Goal: Task Accomplishment & Management: Use online tool/utility

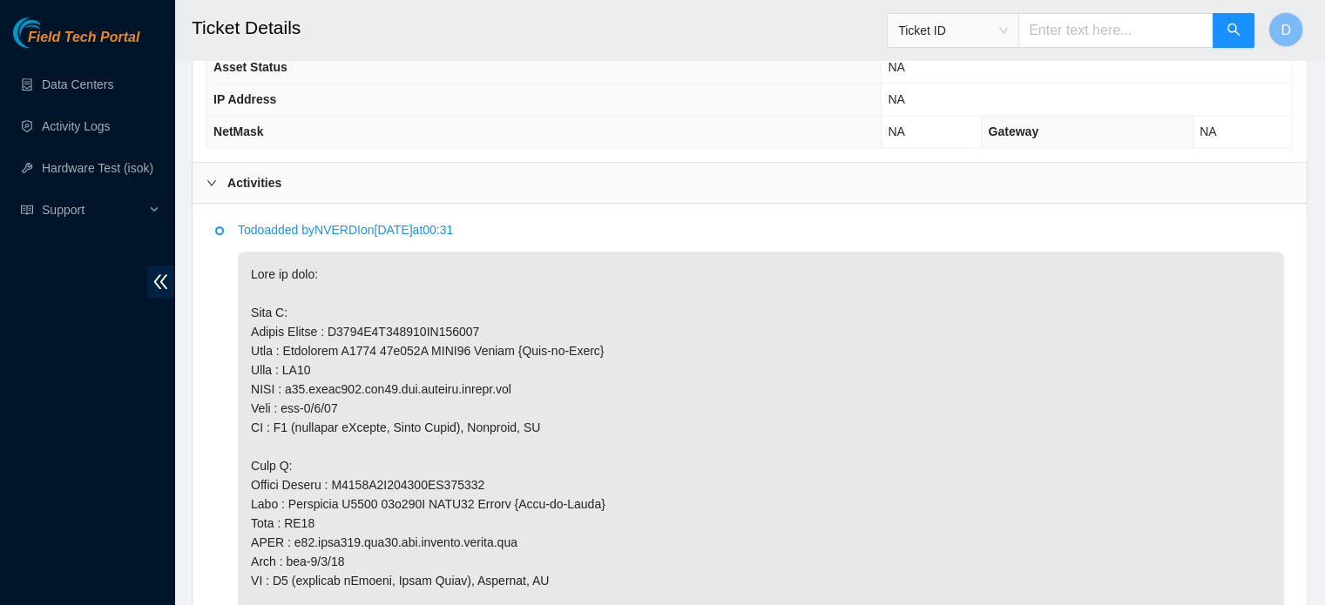
scroll to position [1021, 0]
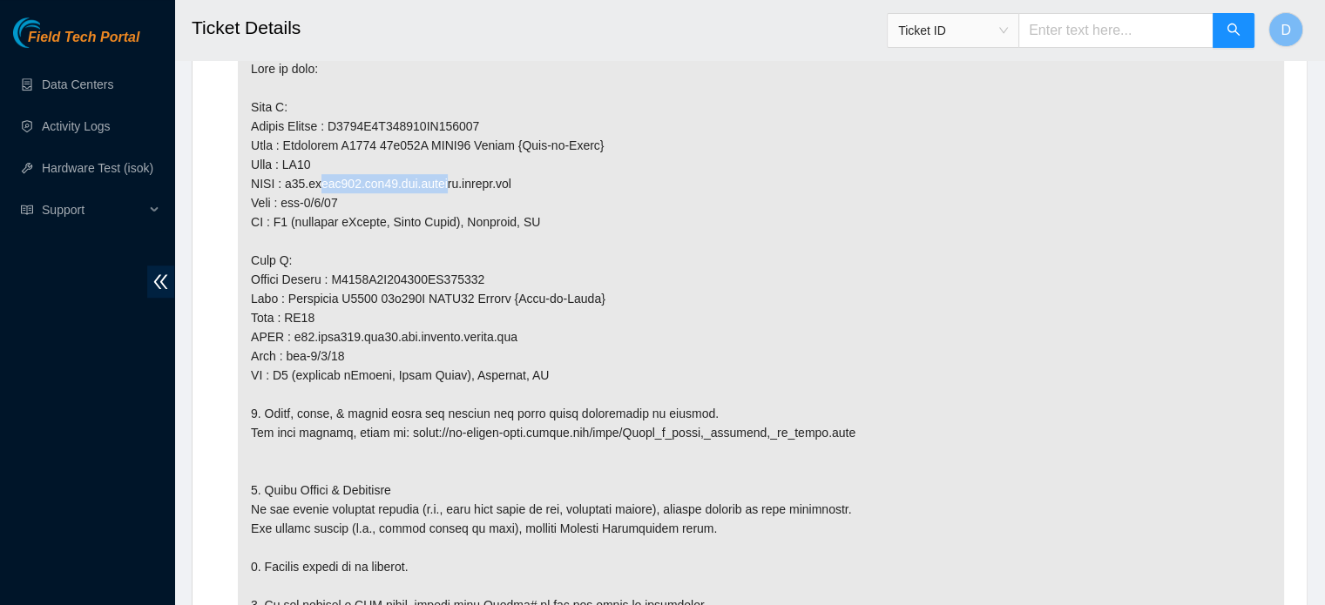
drag, startPoint x: 293, startPoint y: 237, endPoint x: 415, endPoint y: 238, distance: 122.8
click at [415, 238] on p at bounding box center [761, 375] width 1046 height 659
copy p "r14.spine101.ewr04.fab"
drag, startPoint x: 306, startPoint y: 253, endPoint x: 361, endPoint y: 253, distance: 54.9
click at [361, 253] on p at bounding box center [761, 375] width 1046 height 659
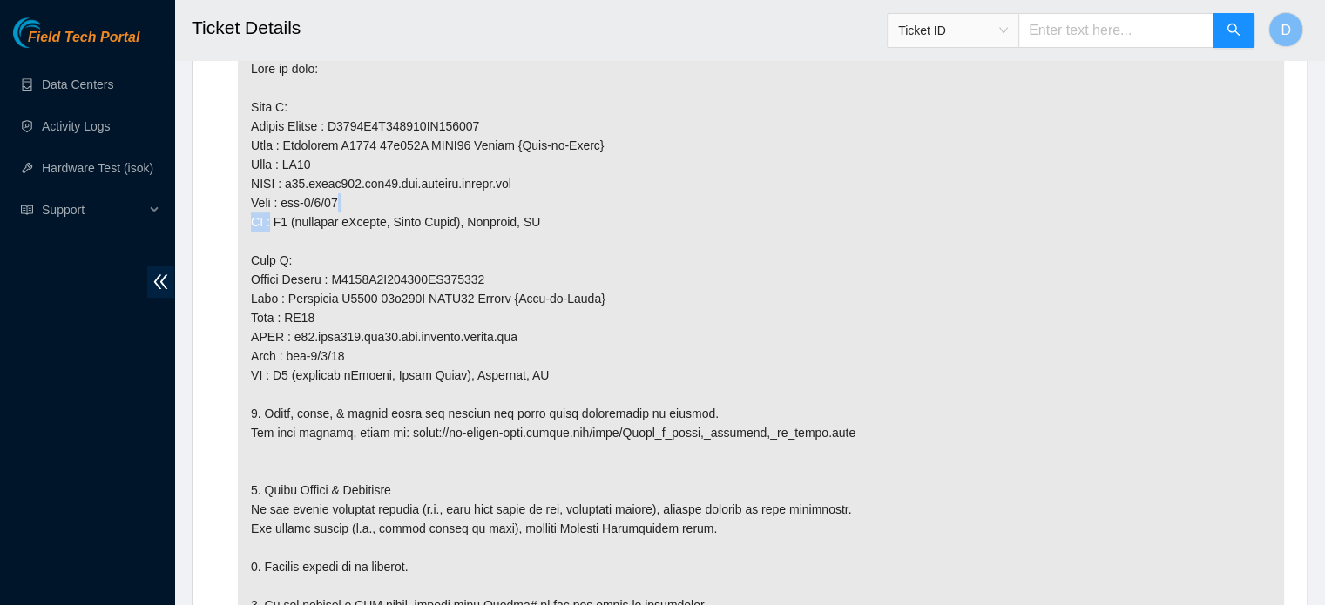
copy p "[DATE]"
